Goal: Information Seeking & Learning: Compare options

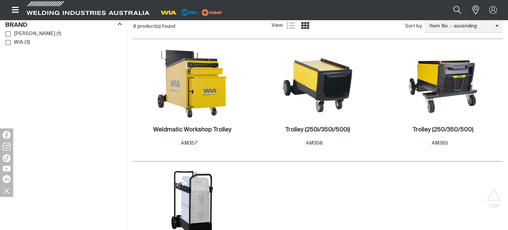
scroll to position [208, 0]
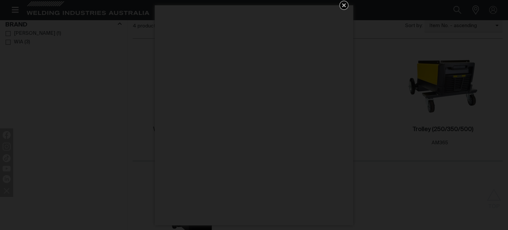
click at [345, 6] on icon "Get 5 WIA Welding Guides Free!" at bounding box center [344, 5] width 8 height 8
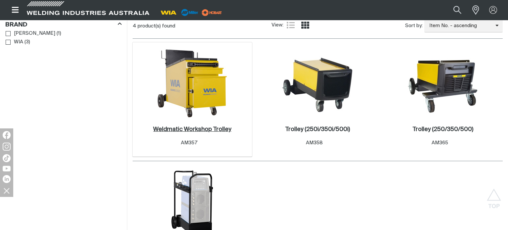
click at [218, 130] on h2 "Weldmatic Workshop Trolley ." at bounding box center [192, 129] width 78 height 6
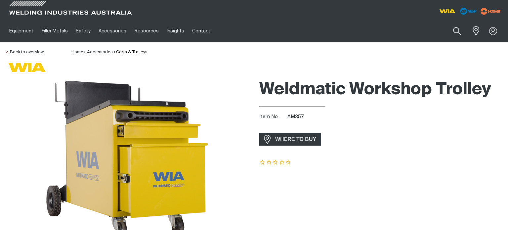
click at [263, 93] on h1 "Weldmatic Workshop Trolley" at bounding box center [380, 89] width 243 height 21
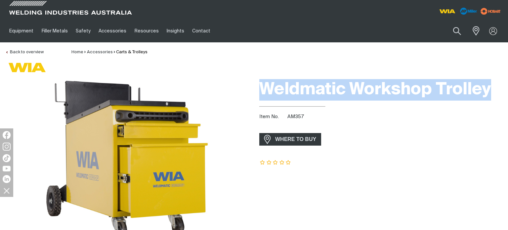
drag, startPoint x: 263, startPoint y: 93, endPoint x: 481, endPoint y: 99, distance: 218.8
click at [481, 99] on h1 "Weldmatic Workshop Trolley" at bounding box center [380, 89] width 243 height 21
copy h1 "Weldmatic Workshop Trolley"
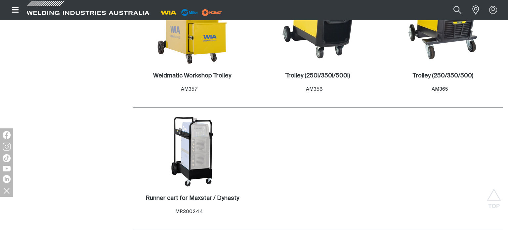
scroll to position [265, 0]
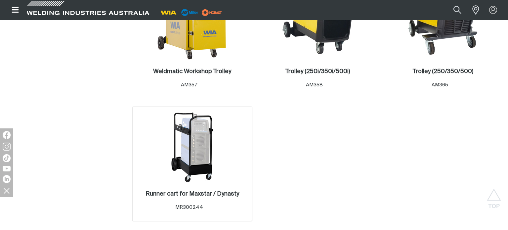
click at [207, 193] on h2 "Runner cart for Maxstar / Dynasty ." at bounding box center [192, 194] width 94 height 6
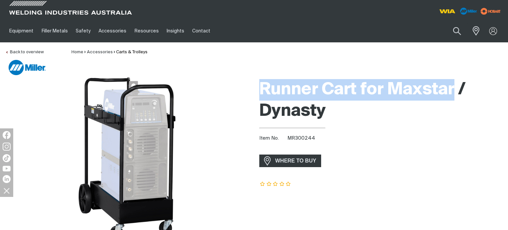
drag, startPoint x: 260, startPoint y: 87, endPoint x: 452, endPoint y: 91, distance: 192.0
click at [452, 91] on h1 "Runner Cart for Maxstar / Dynasty" at bounding box center [380, 100] width 243 height 43
copy h1 "Runner Cart for Maxstar"
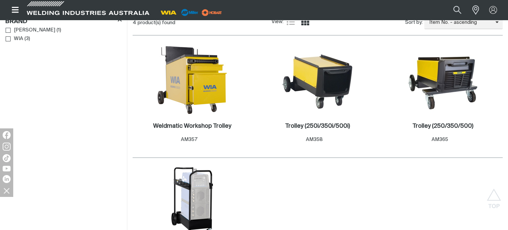
scroll to position [211, 0]
